Goal: Navigation & Orientation: Find specific page/section

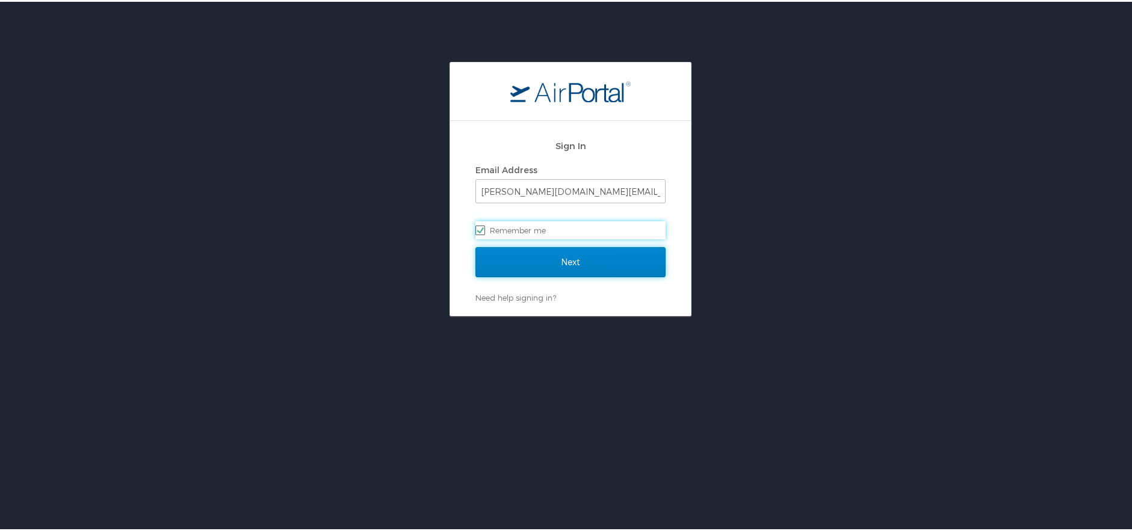
click at [584, 263] on input "Next" at bounding box center [570, 260] width 190 height 30
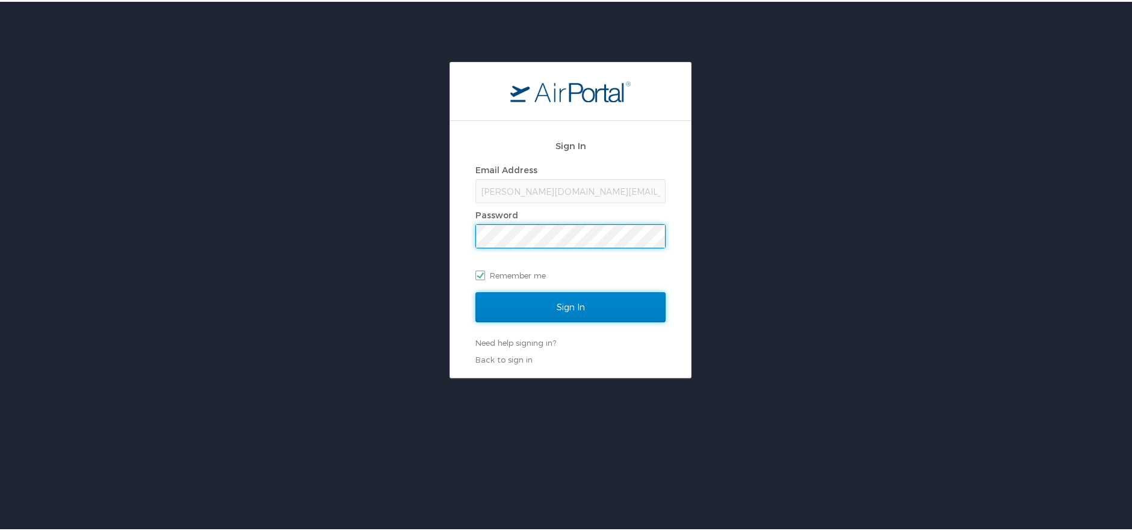
click at [595, 312] on input "Sign In" at bounding box center [570, 306] width 190 height 30
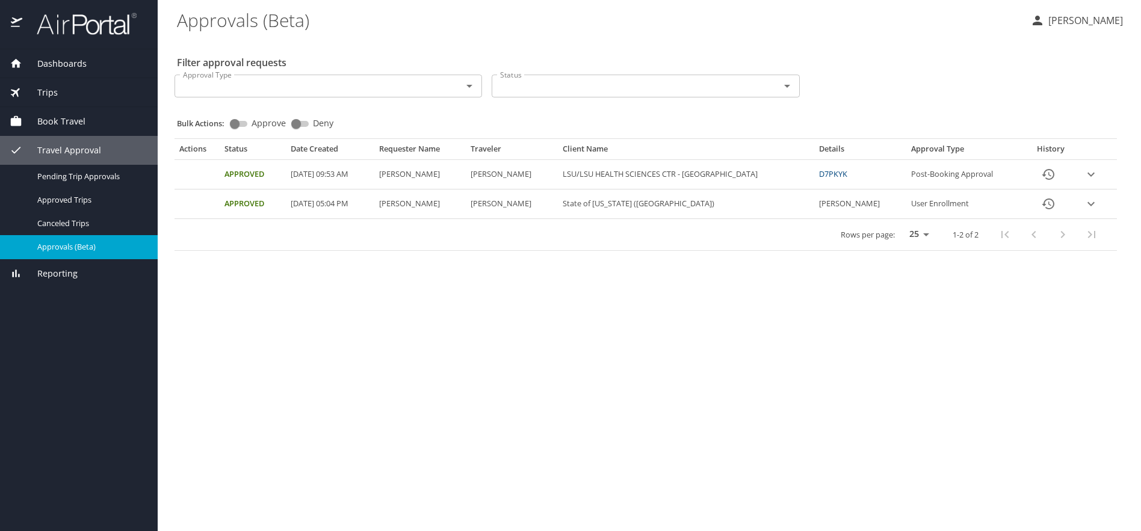
click at [46, 61] on span "Dashboards" at bounding box center [54, 63] width 64 height 13
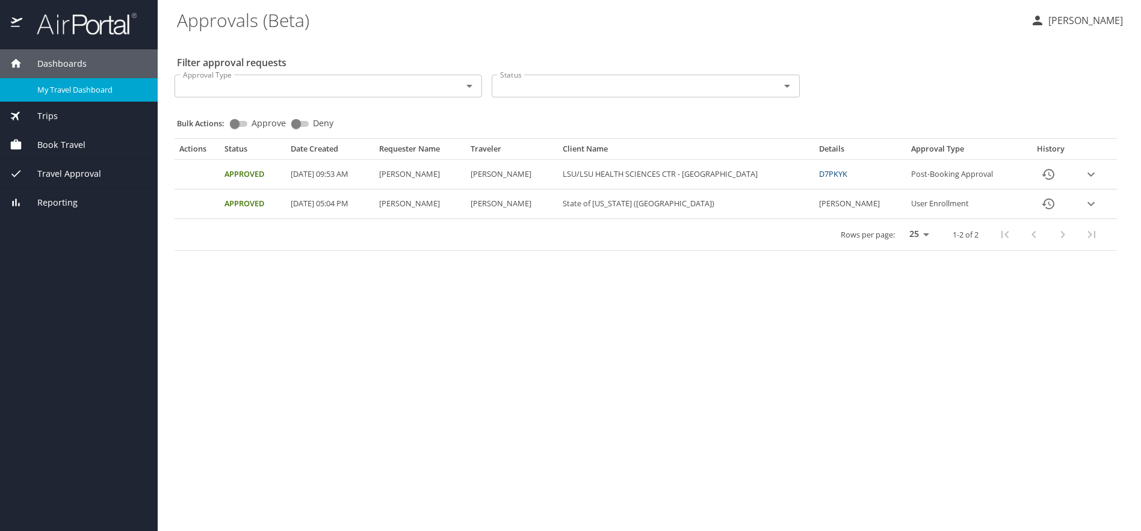
click at [43, 90] on span "My Travel Dashboard" at bounding box center [90, 89] width 106 height 11
